Goal: Transaction & Acquisition: Purchase product/service

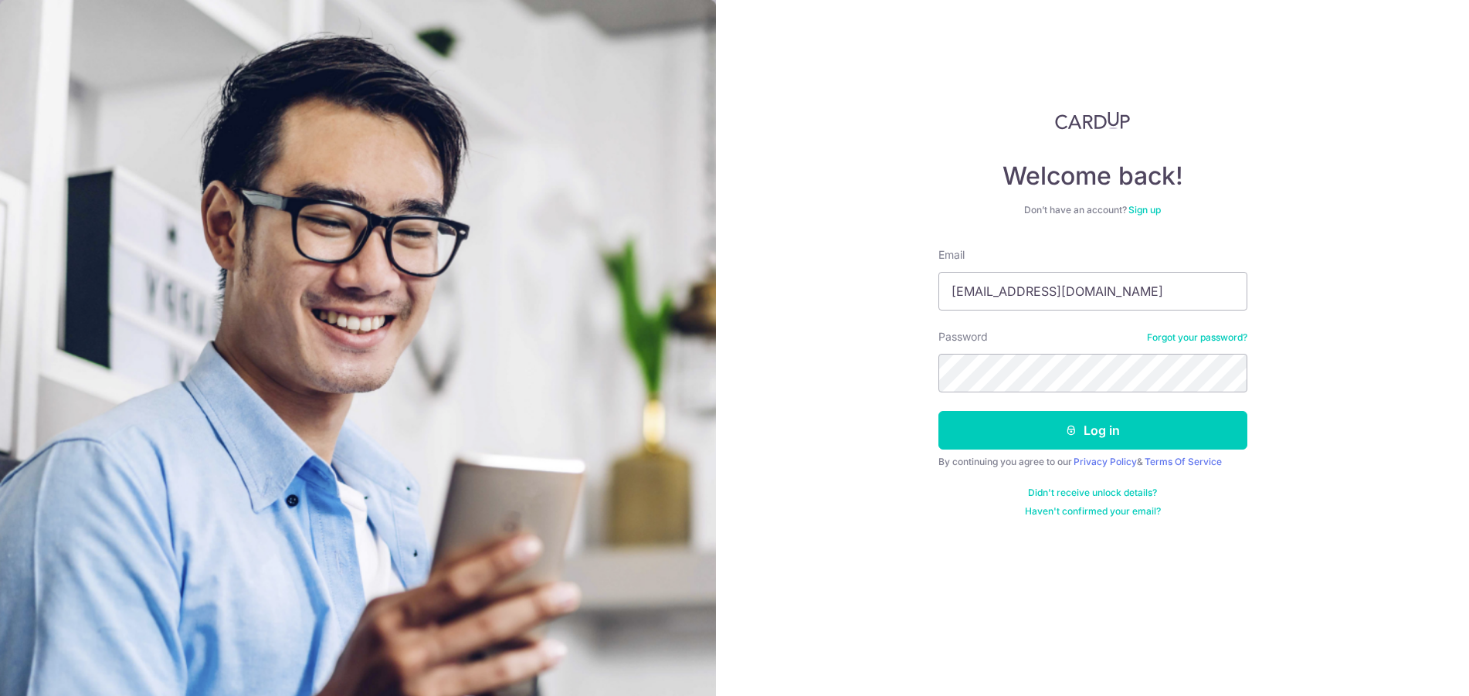
drag, startPoint x: 1119, startPoint y: 293, endPoint x: 660, endPoint y: 273, distance: 459.1
click at [660, 273] on section "Welcome back! Don’t have an account? Sign up Email koh.peibei@clarksons.com Pas…" at bounding box center [734, 348] width 1469 height 696
type input "kohpeibei@gmail.com"
click at [938, 411] on button "Log in" at bounding box center [1092, 430] width 309 height 39
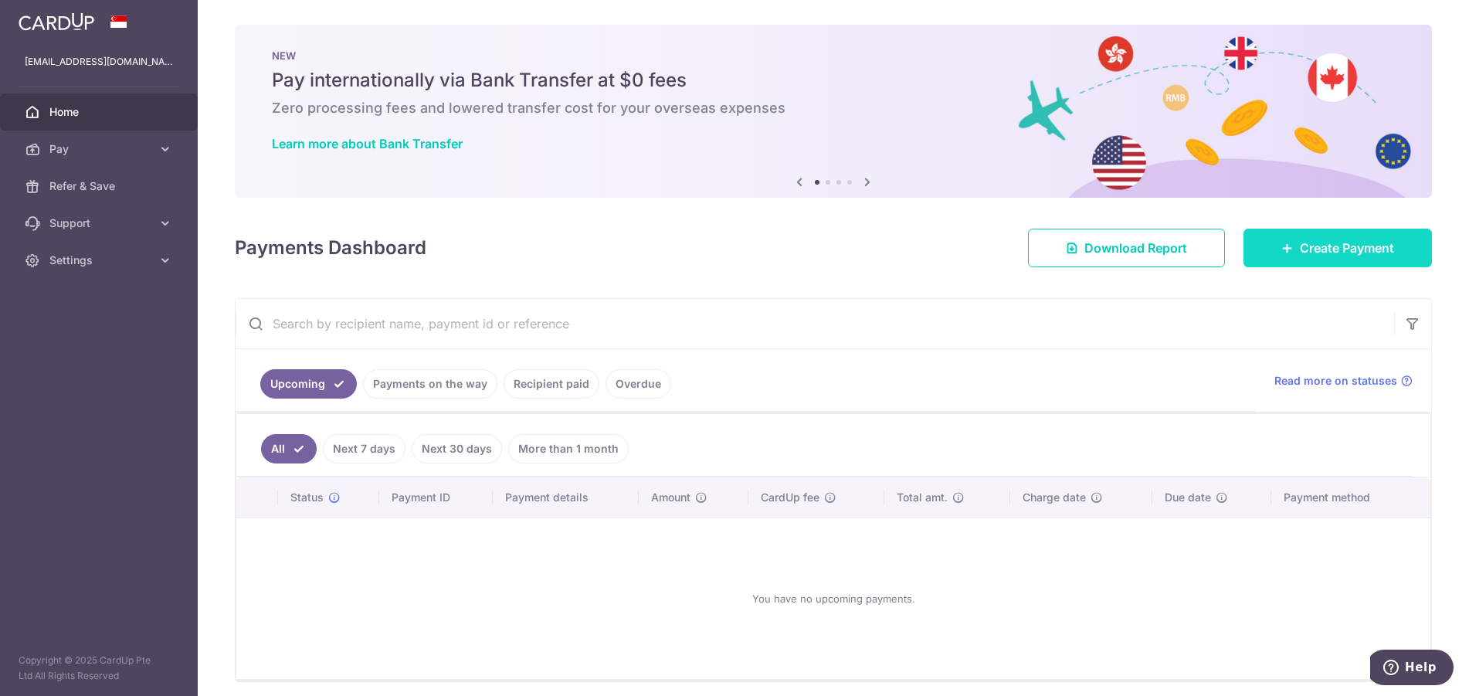
click at [1281, 253] on icon at bounding box center [1287, 248] width 12 height 12
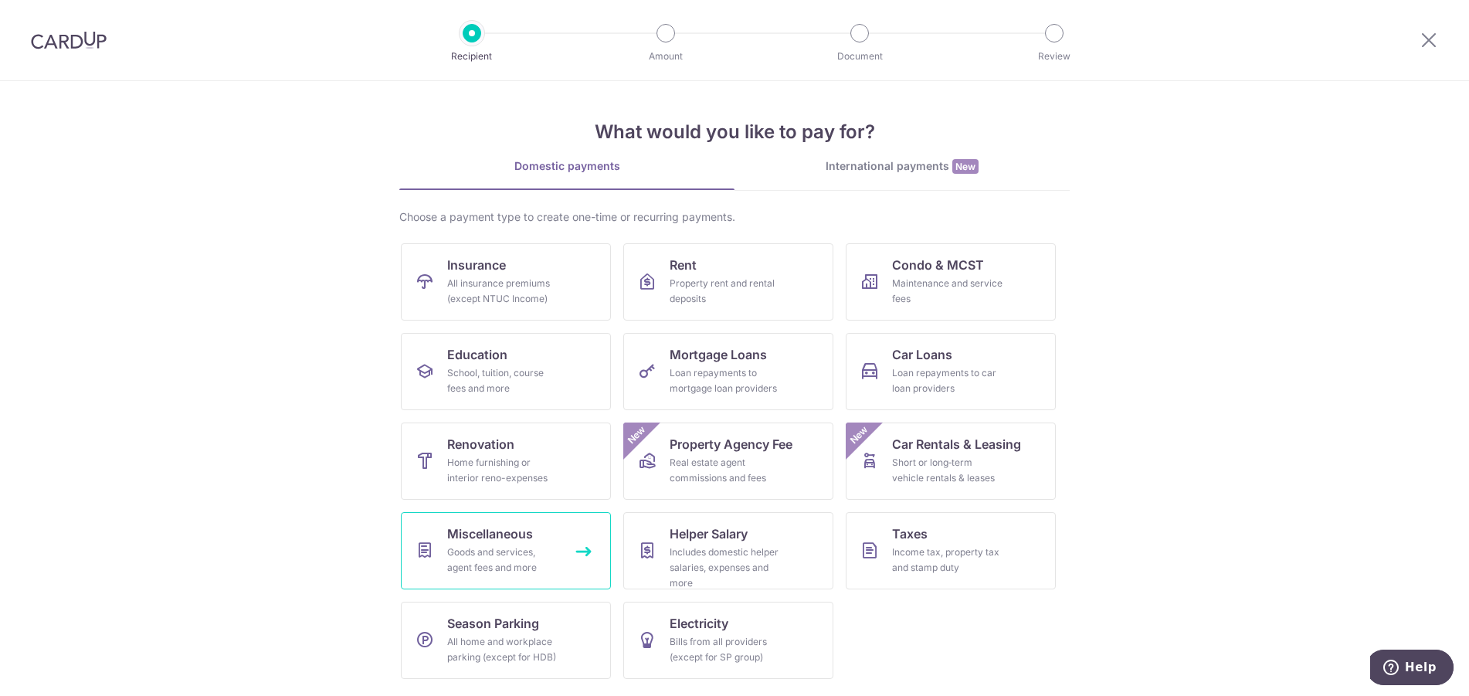
click at [500, 561] on div "Goods and services, agent fees and more" at bounding box center [502, 559] width 111 height 31
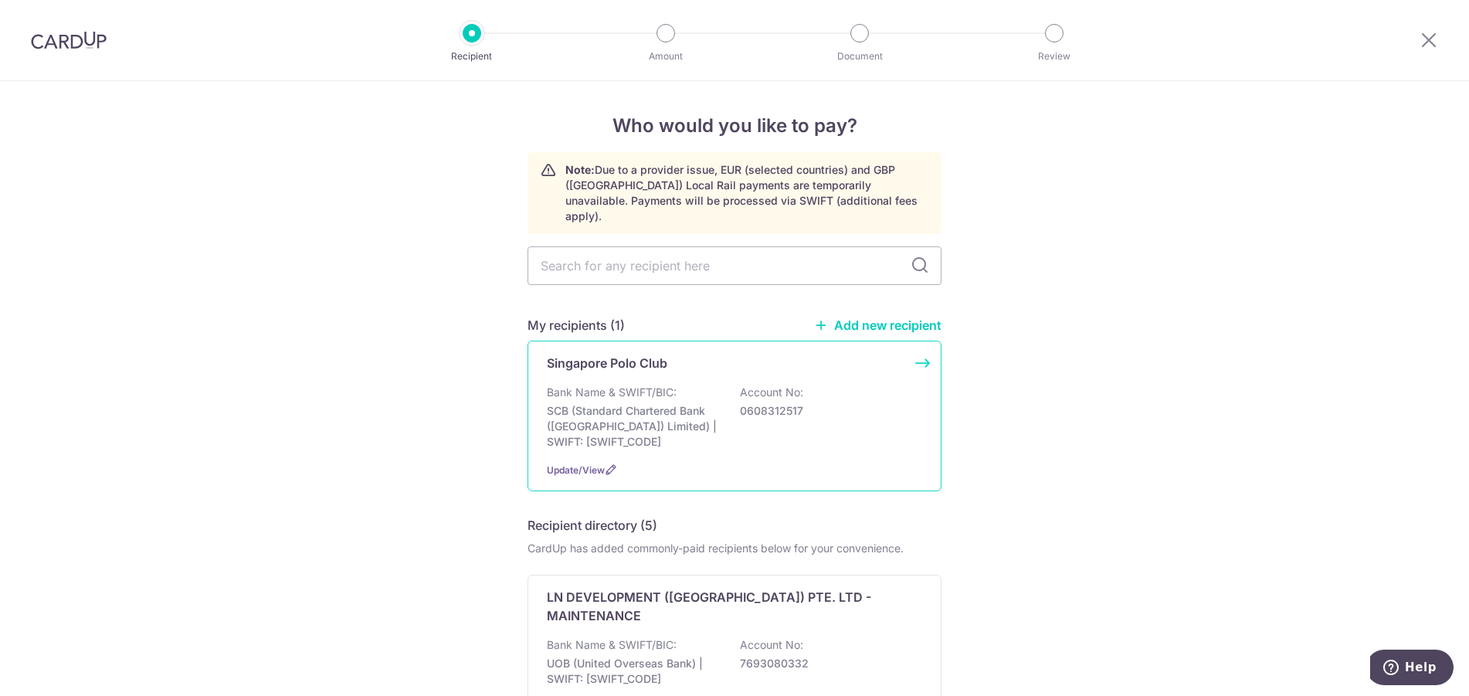
click at [727, 361] on div "Singapore Polo Club Bank Name & SWIFT/BIC: SCB (Standard Chartered Bank (Singap…" at bounding box center [734, 415] width 414 height 151
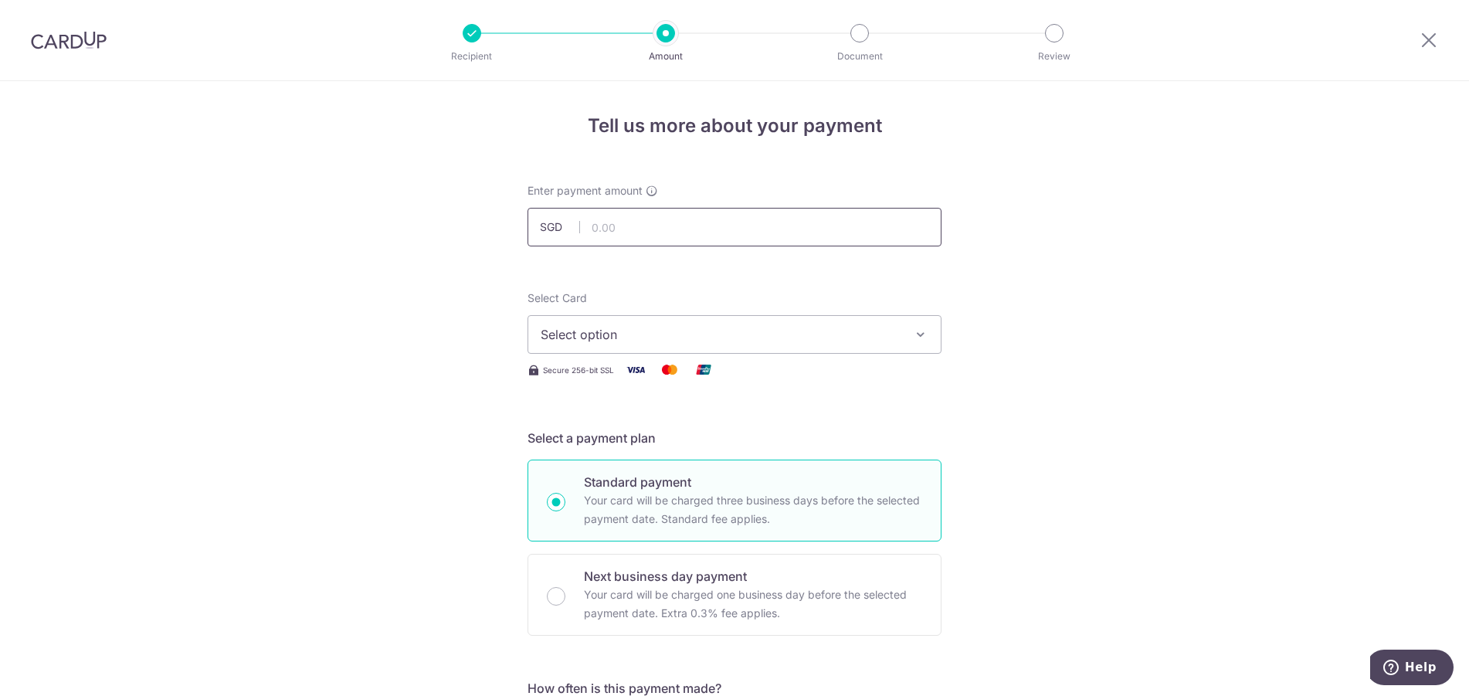
click at [650, 232] on input "text" at bounding box center [734, 227] width 414 height 39
click at [745, 214] on input "text" at bounding box center [734, 227] width 414 height 39
type input "10,798.14"
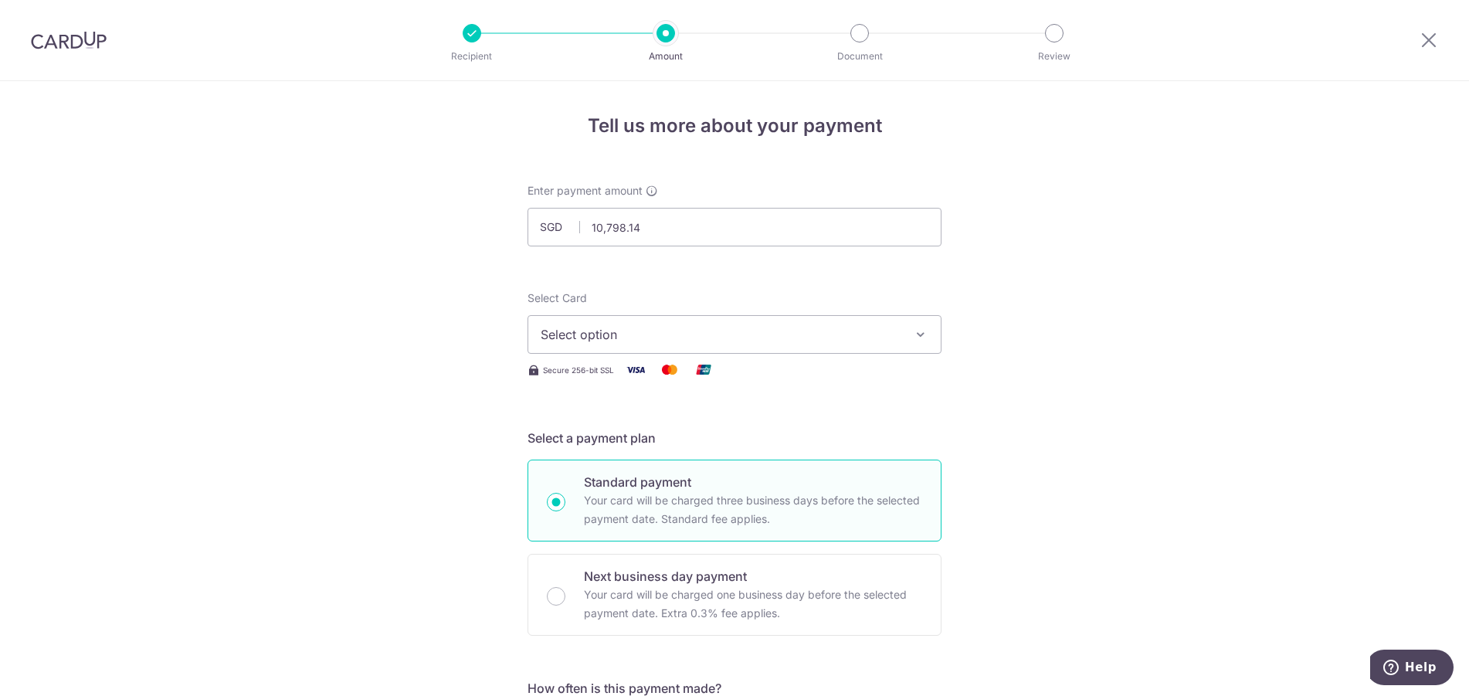
click at [920, 337] on icon "button" at bounding box center [920, 334] width 15 height 15
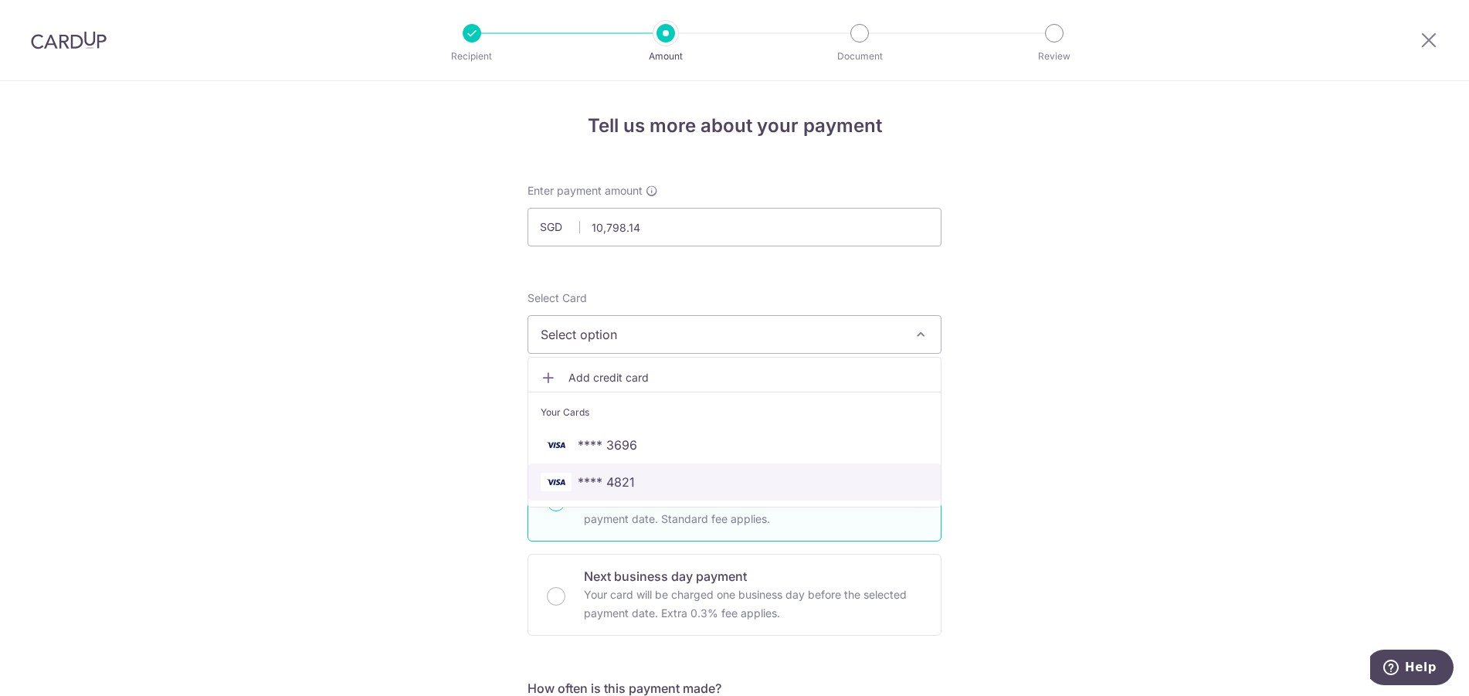
click at [714, 487] on span "**** 4821" at bounding box center [734, 482] width 388 height 19
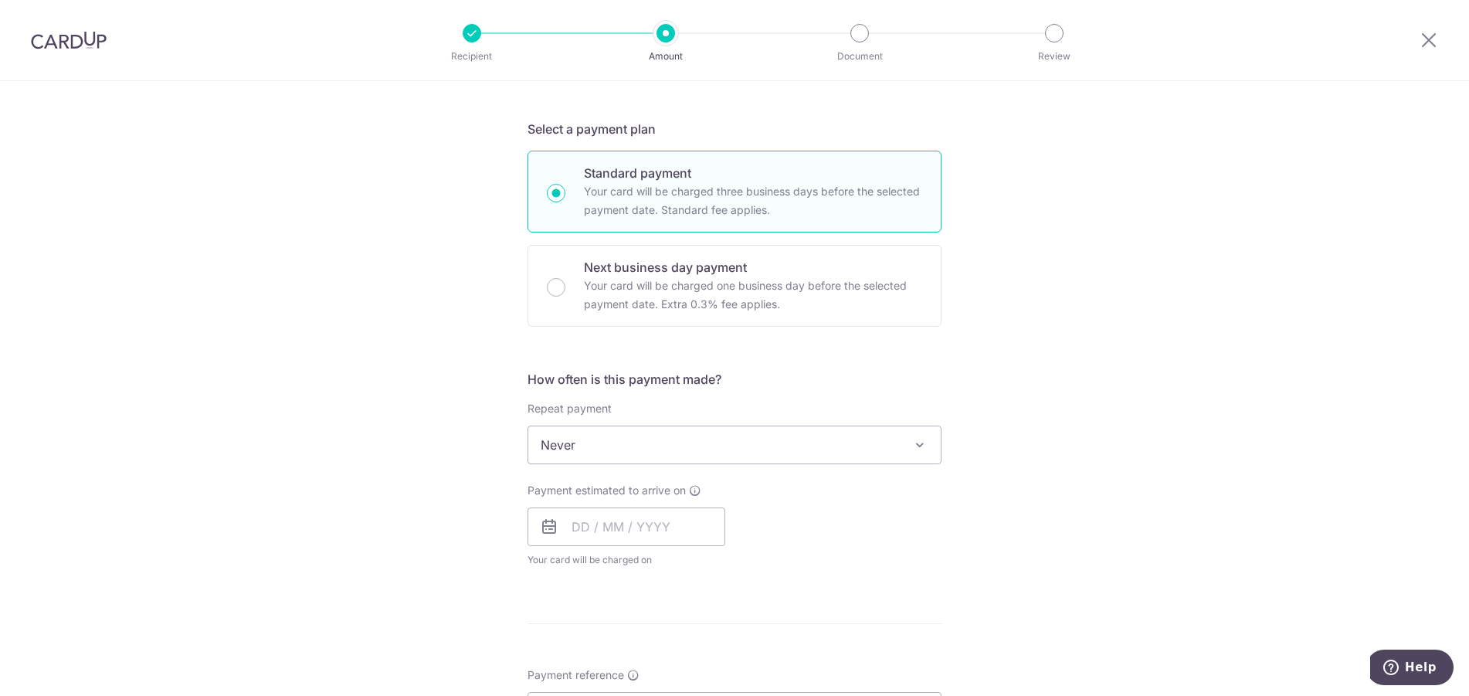
scroll to position [386, 0]
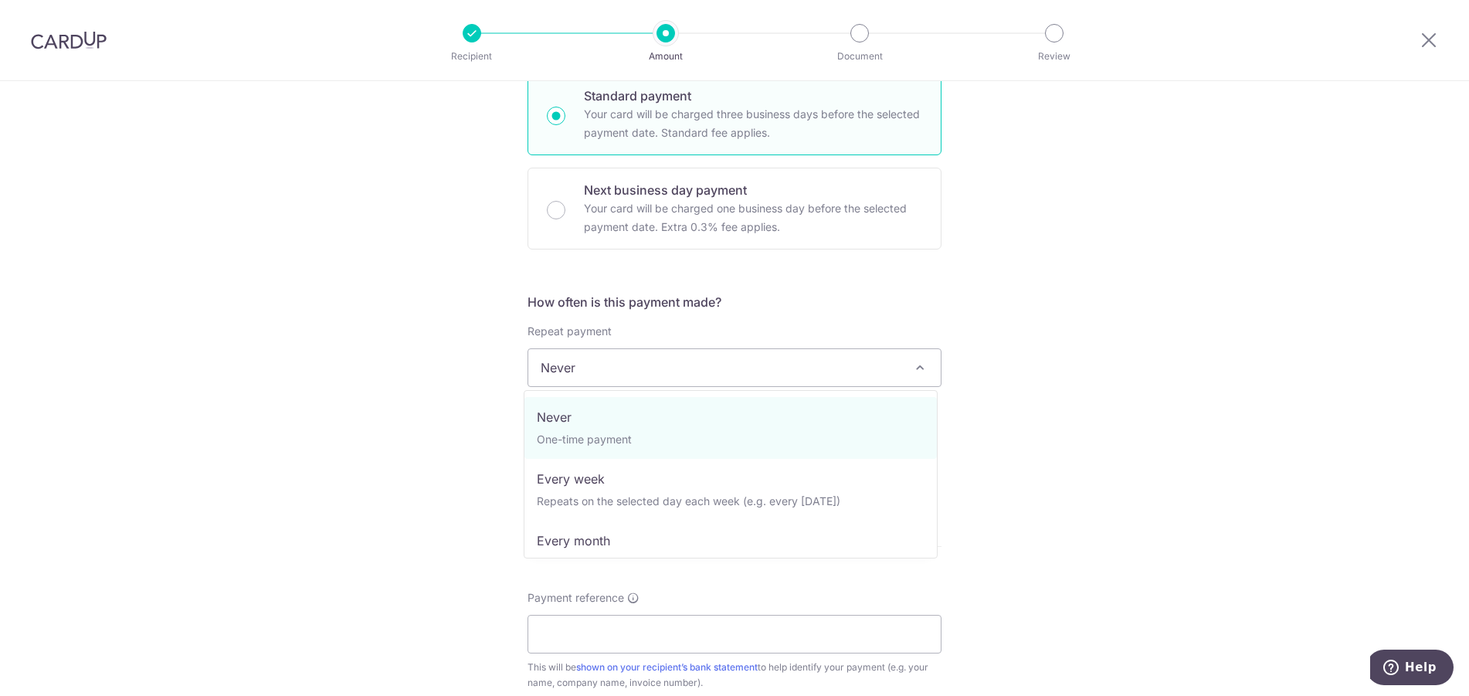
click at [859, 365] on span "Never" at bounding box center [734, 367] width 412 height 37
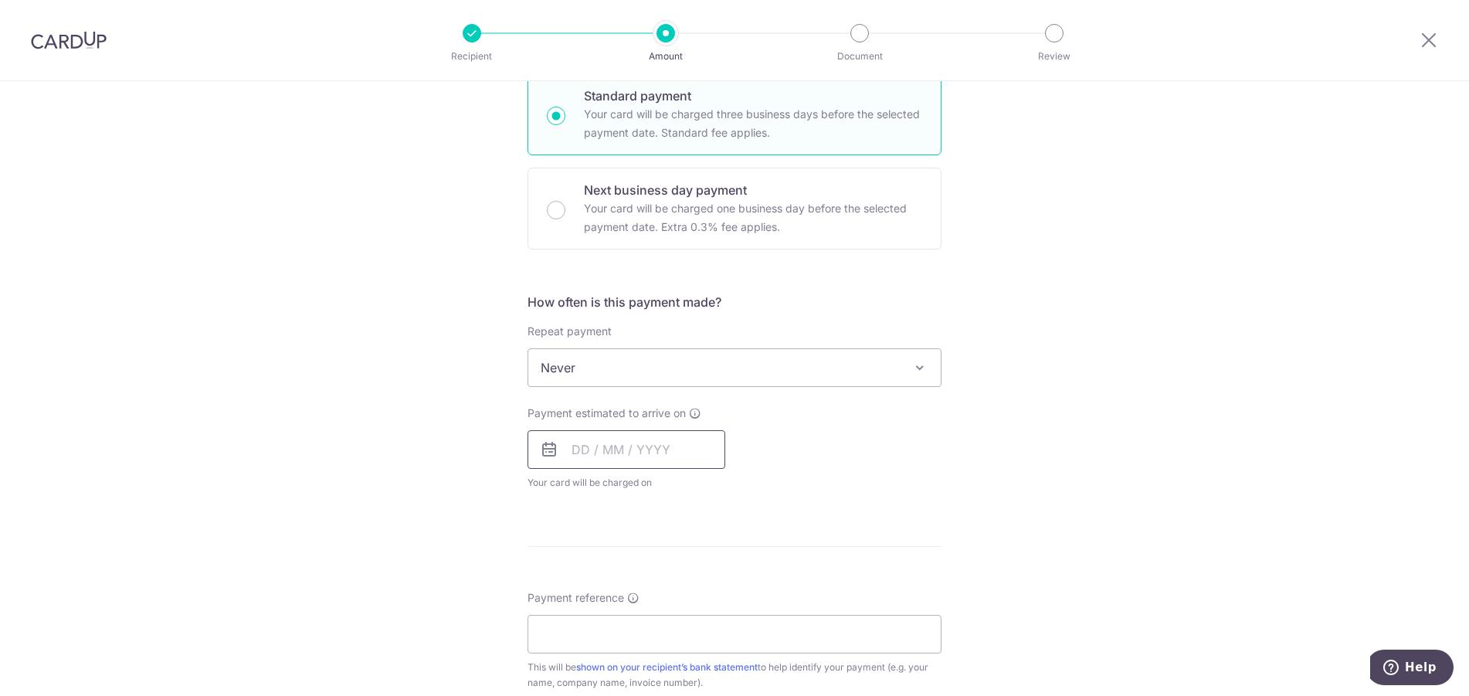
click at [625, 443] on input "text" at bounding box center [626, 449] width 198 height 39
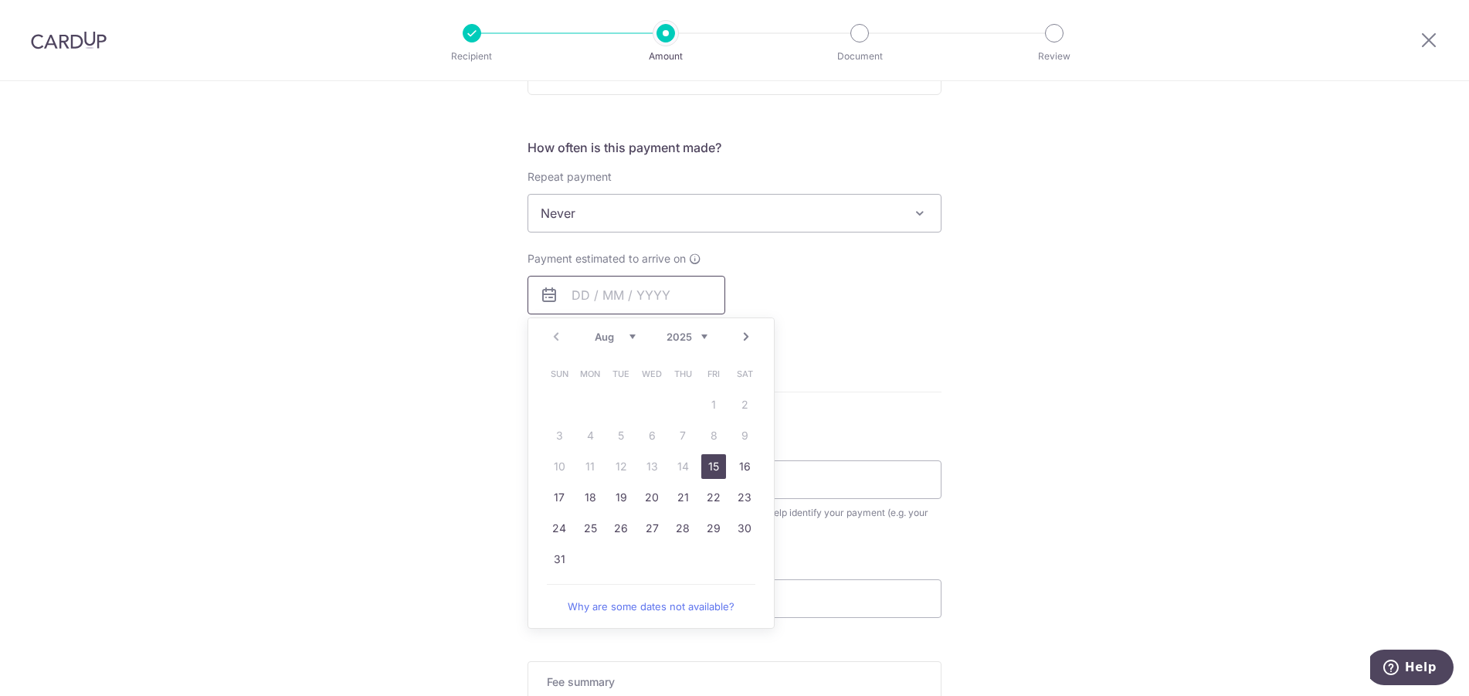
scroll to position [695, 0]
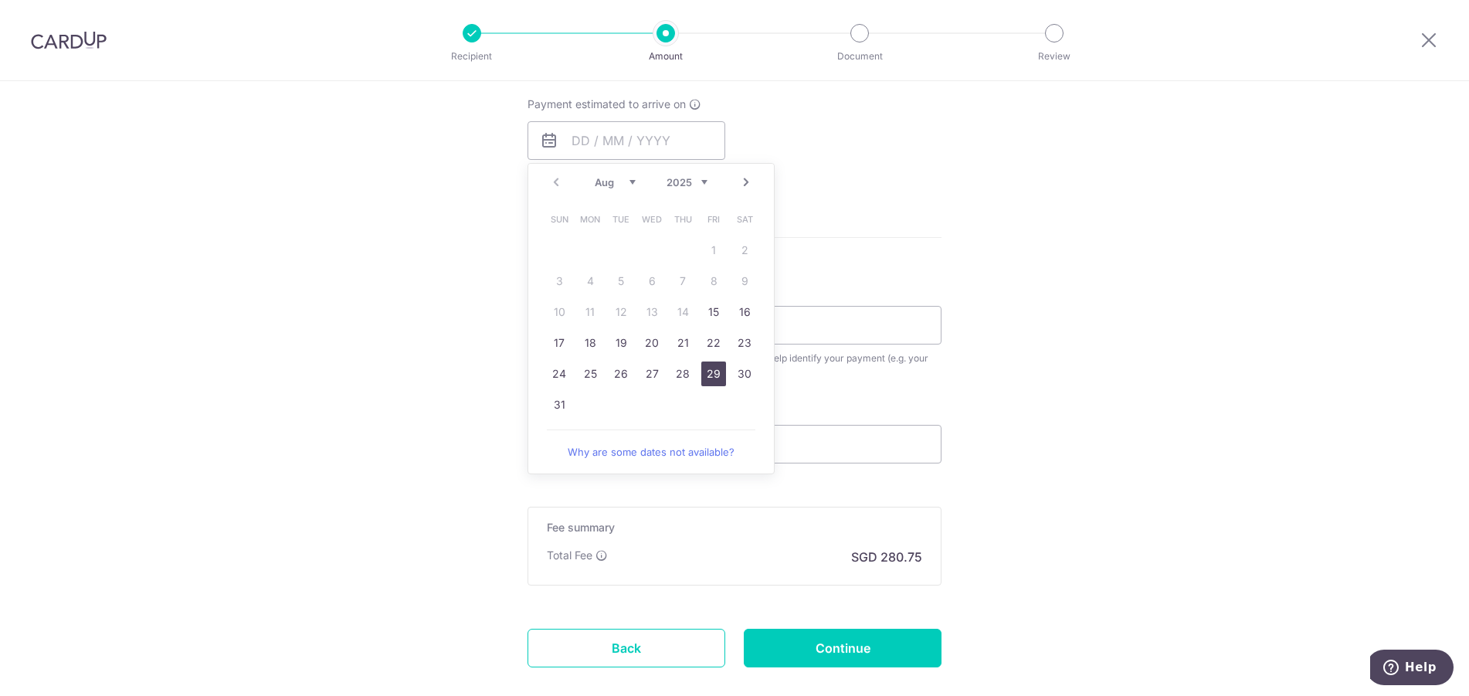
drag, startPoint x: 713, startPoint y: 375, endPoint x: 884, endPoint y: 250, distance: 211.6
click at [713, 375] on link "29" at bounding box center [713, 373] width 25 height 25
type input "[DATE]"
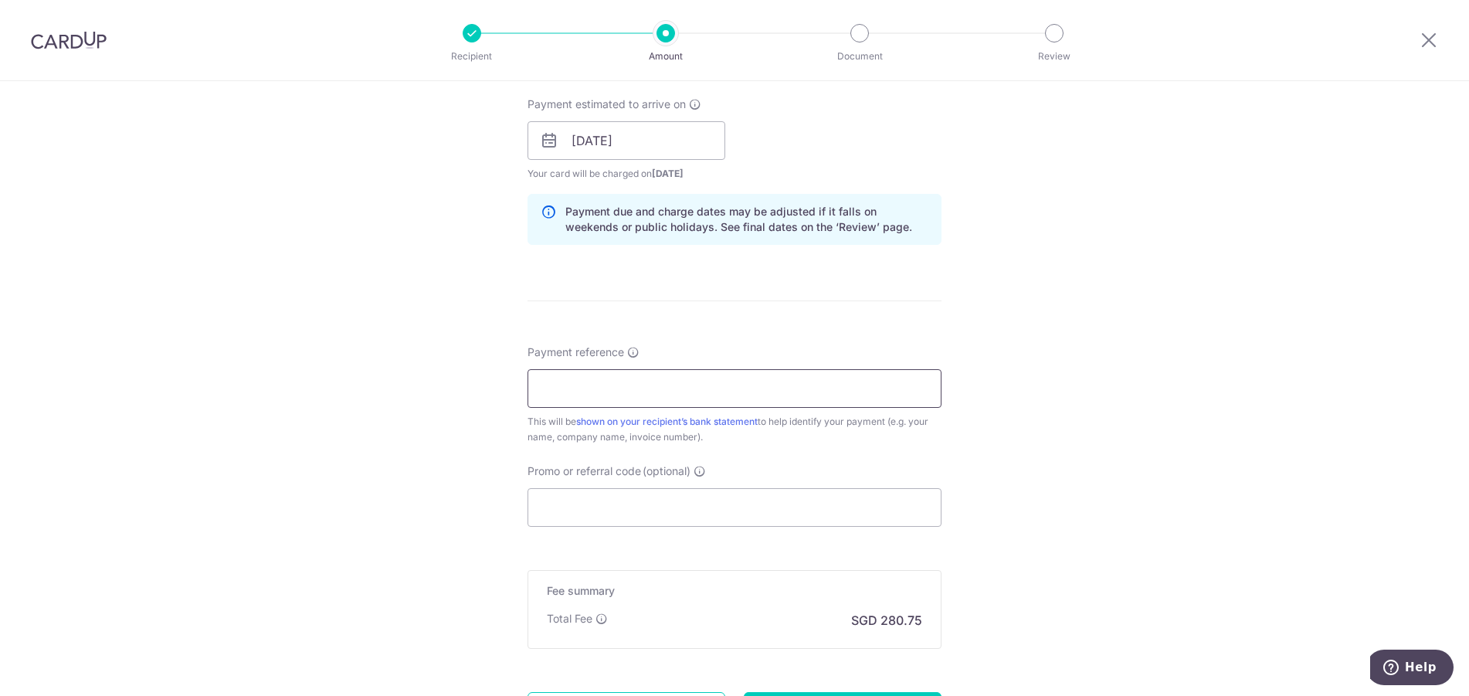
click at [744, 391] on input "Payment reference" at bounding box center [734, 388] width 414 height 39
type input "July 2025 K0137"
click at [1079, 330] on div "Tell us more about your payment Enter payment amount SGD 10,798.14 10798.14 Sel…" at bounding box center [734, 116] width 1469 height 1460
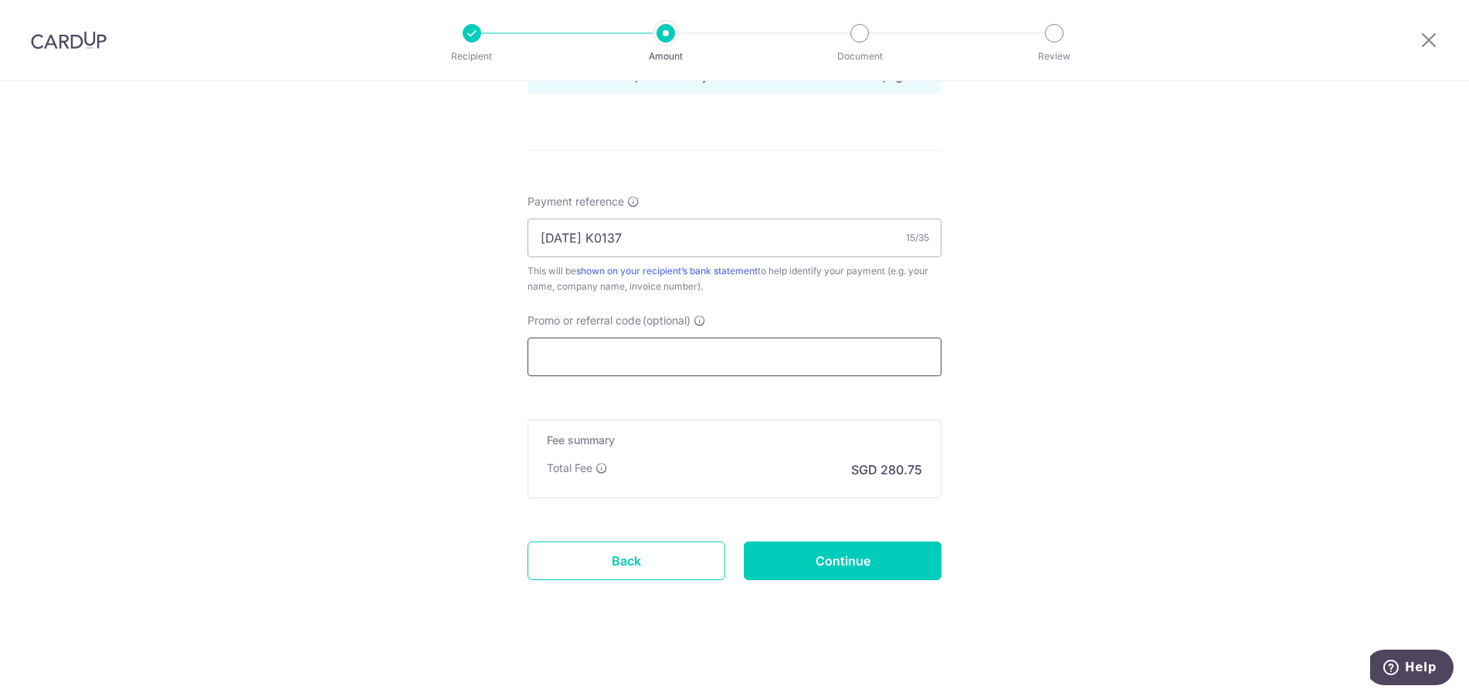
click at [703, 359] on input "Promo or referral code (optional)" at bounding box center [734, 356] width 414 height 39
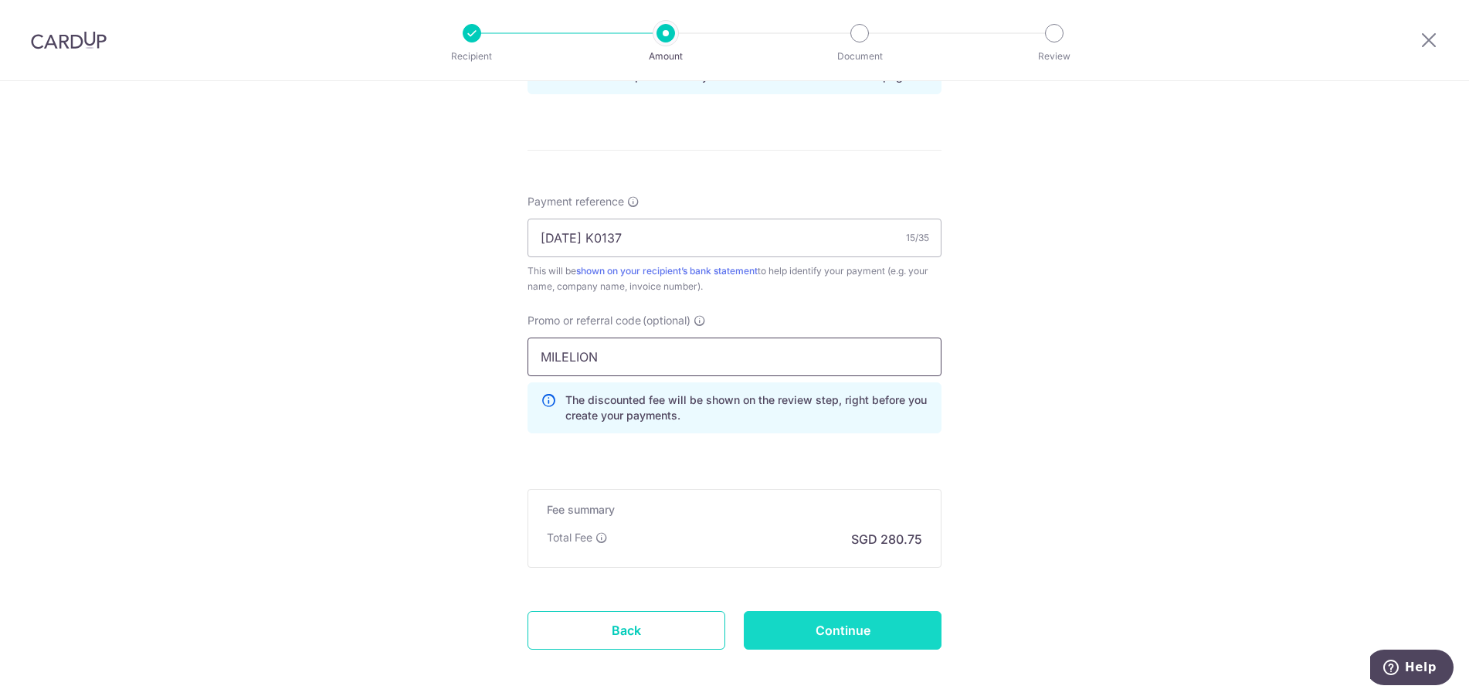
type input "MILELION"
click at [842, 612] on input "Continue" at bounding box center [843, 630] width 198 height 39
type input "Create Schedule"
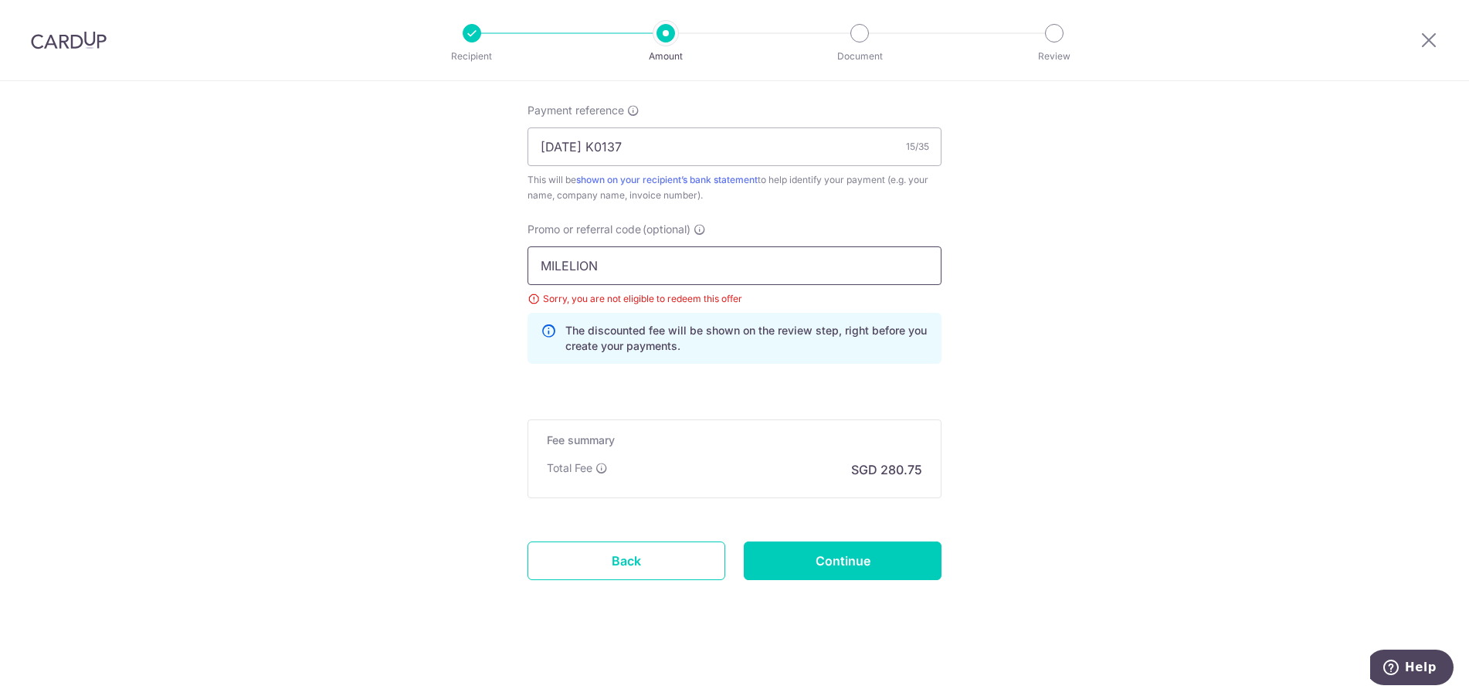
drag, startPoint x: 612, startPoint y: 268, endPoint x: 382, endPoint y: 263, distance: 229.4
type input "OFF225"
click at [879, 557] on input "Continue" at bounding box center [843, 560] width 198 height 39
type input "Update Schedule"
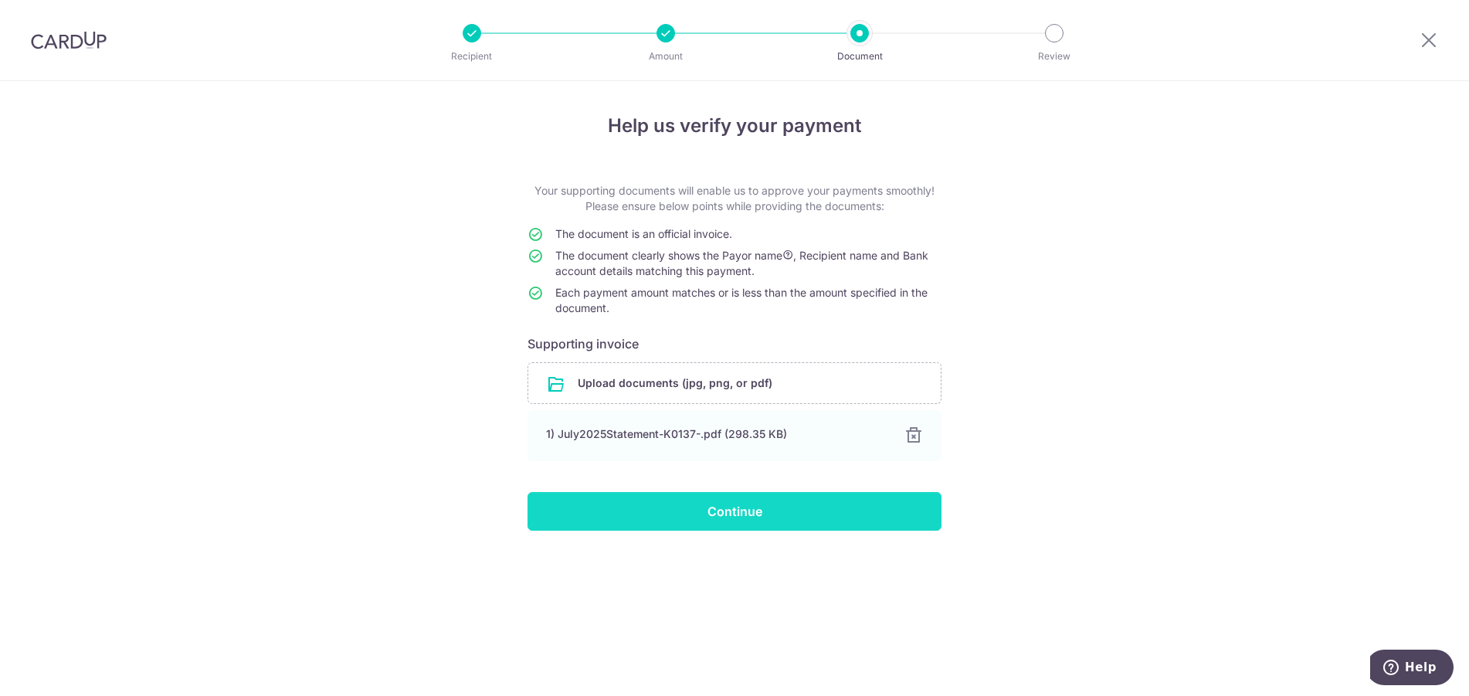
click at [704, 517] on input "Continue" at bounding box center [734, 511] width 414 height 39
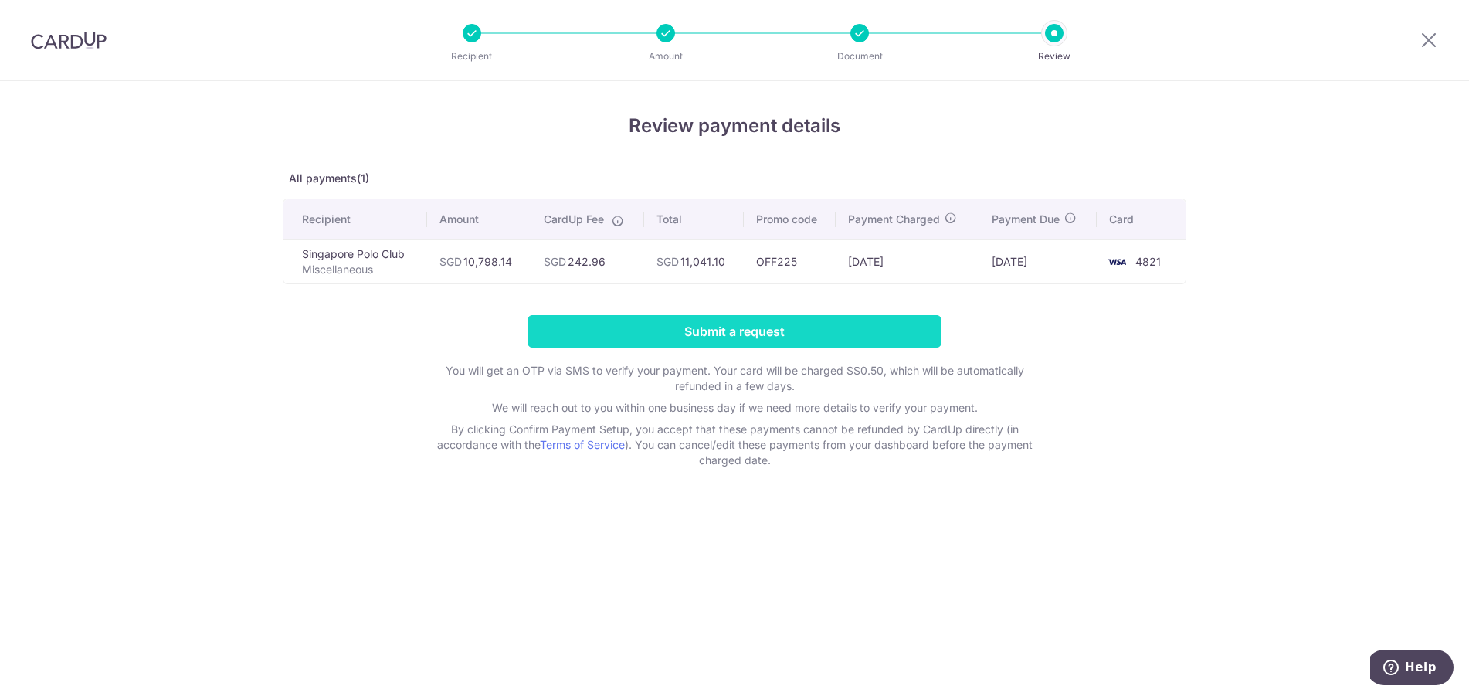
click at [686, 324] on input "Submit a request" at bounding box center [734, 331] width 414 height 32
